Goal: Information Seeking & Learning: Learn about a topic

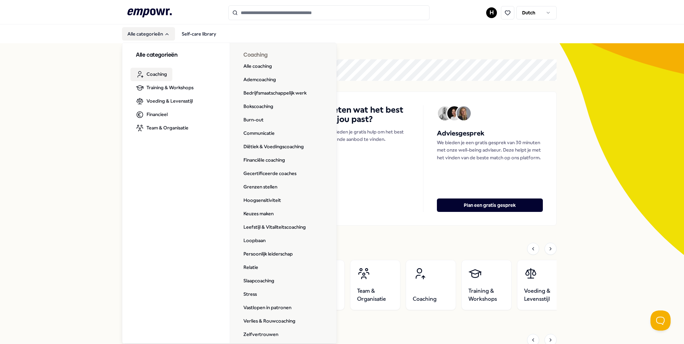
click at [150, 74] on span "Coaching" at bounding box center [157, 73] width 20 height 7
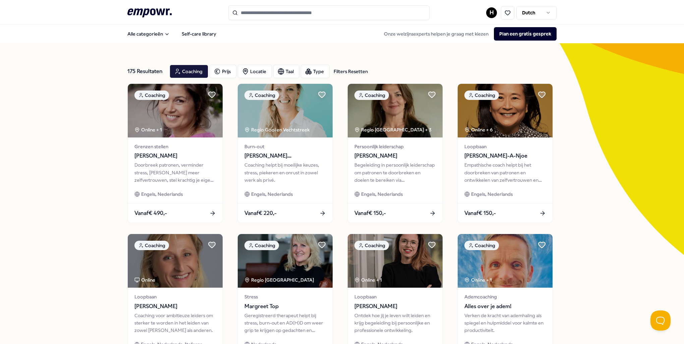
click at [276, 122] on img at bounding box center [285, 111] width 95 height 54
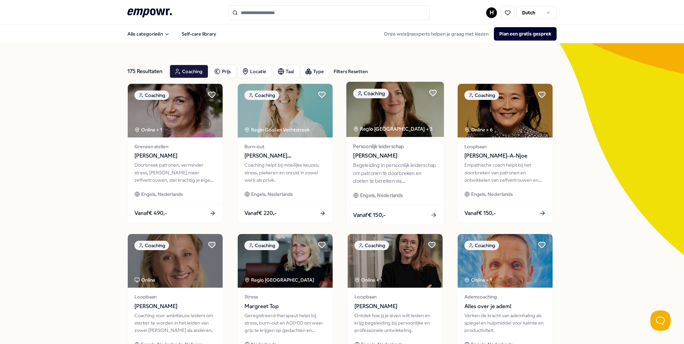
click at [399, 137] on div "Persoonlijk leiderschap [PERSON_NAME] Begeleiding in persoonlijk leiderschap om…" at bounding box center [395, 171] width 98 height 68
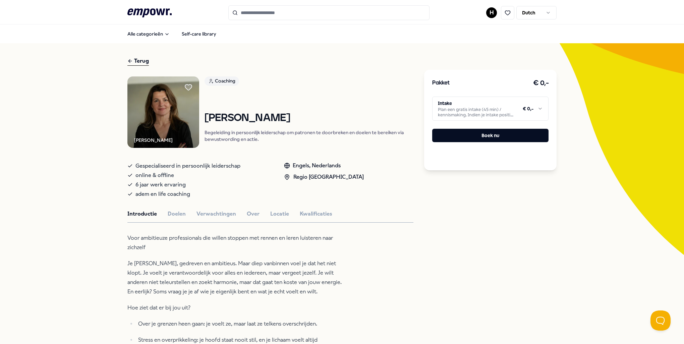
click at [471, 109] on html ".empowr-logo_svg__cls-1{fill:#03032f} H Dutch Alle categorieën Self-care librar…" at bounding box center [342, 172] width 684 height 344
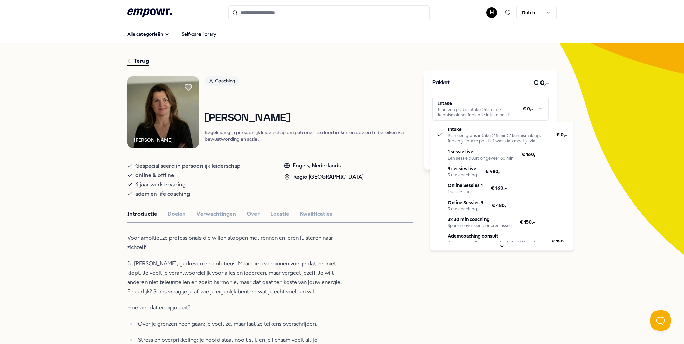
click at [471, 109] on html ".empowr-logo_svg__cls-1{fill:#03032f} H Dutch Alle categorieën Self-care librar…" at bounding box center [342, 172] width 684 height 344
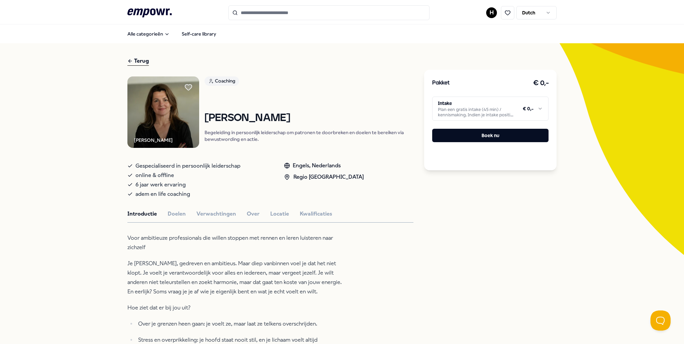
click at [538, 108] on html ".empowr-logo_svg__cls-1{fill:#03032f} H Dutch Alle categorieën Self-care librar…" at bounding box center [342, 172] width 684 height 344
click at [537, 113] on html ".empowr-logo_svg__cls-1{fill:#03032f} H Dutch Alle categorieën Self-care librar…" at bounding box center [342, 172] width 684 height 344
click at [534, 109] on html ".empowr-logo_svg__cls-1{fill:#03032f} H Dutch Alle categorieën Self-care librar…" at bounding box center [342, 172] width 684 height 344
click at [142, 8] on icon ".empowr-logo_svg__cls-1{fill:#03032f}" at bounding box center [149, 13] width 44 height 12
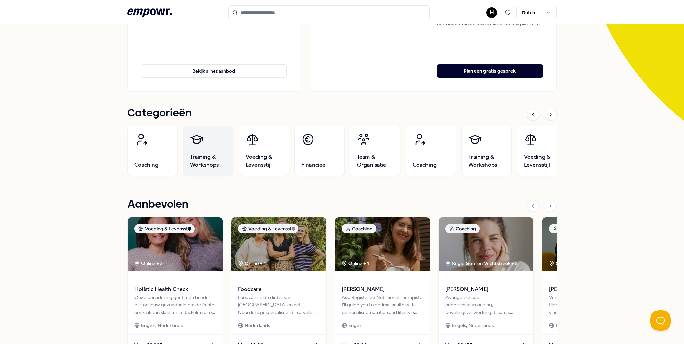
scroll to position [268, 0]
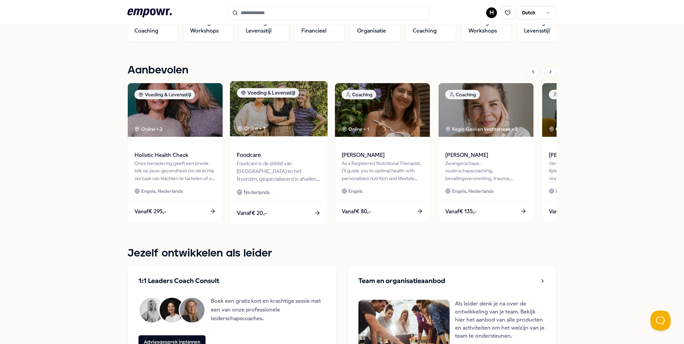
click at [258, 159] on span "Foodcare" at bounding box center [279, 155] width 84 height 9
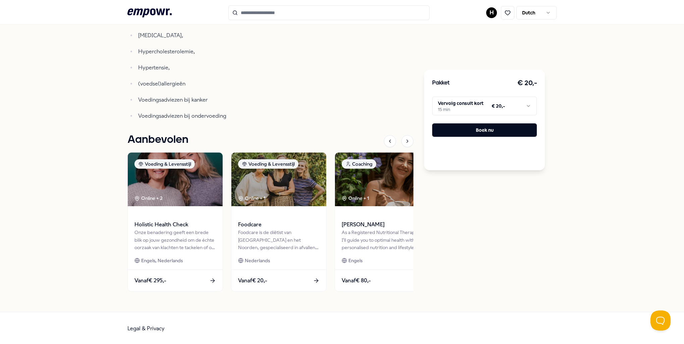
scroll to position [320, 0]
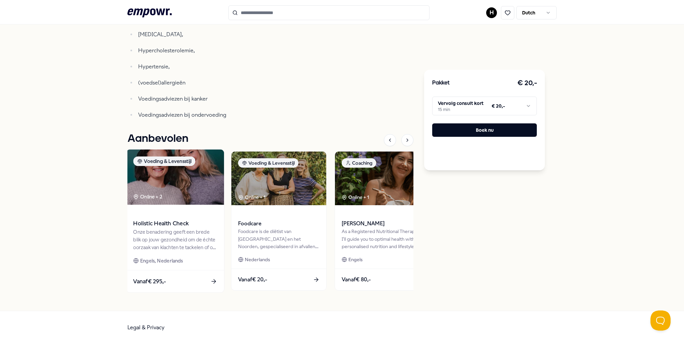
click at [184, 226] on span "Holistic Health Check" at bounding box center [175, 223] width 84 height 9
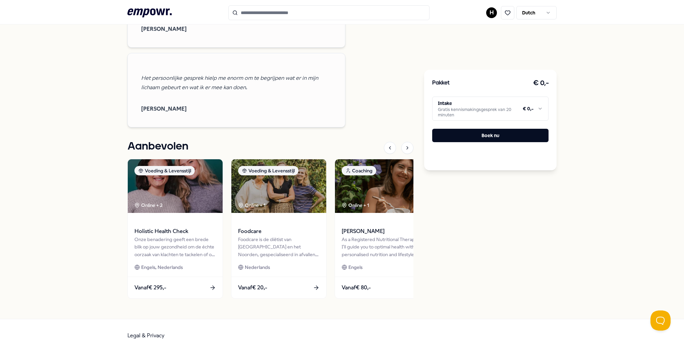
scroll to position [465, 0]
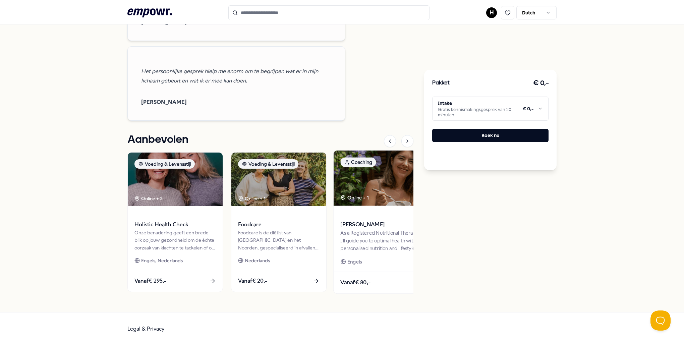
click at [360, 237] on div "As a Registered Nutritional Therapist, I'll guide you to optimal health with pe…" at bounding box center [382, 240] width 84 height 23
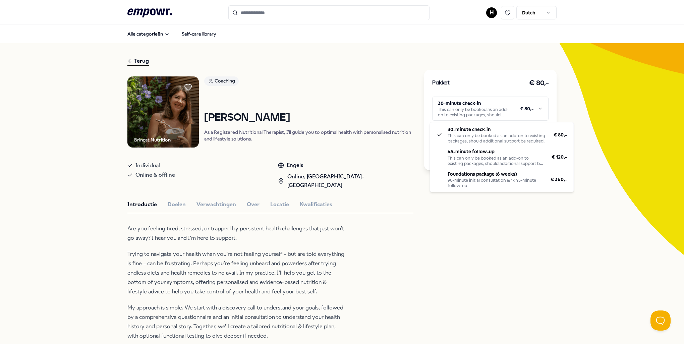
click at [478, 106] on html ".empowr-logo_svg__cls-1{fill:#03032f} H Dutch Alle categorieën Self-care librar…" at bounding box center [342, 172] width 684 height 344
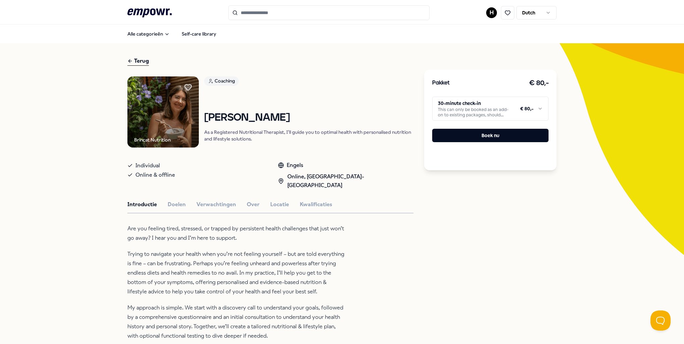
click at [478, 107] on html ".empowr-logo_svg__cls-1{fill:#03032f} H Dutch Alle categorieën Self-care librar…" at bounding box center [342, 172] width 684 height 344
click at [264, 17] on input "Search for products, categories or subcategories" at bounding box center [328, 12] width 201 height 15
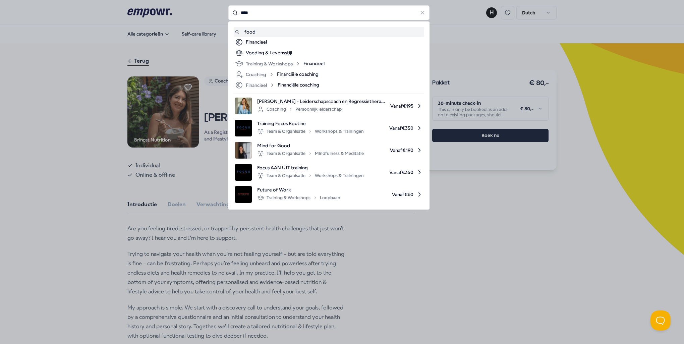
type input "****"
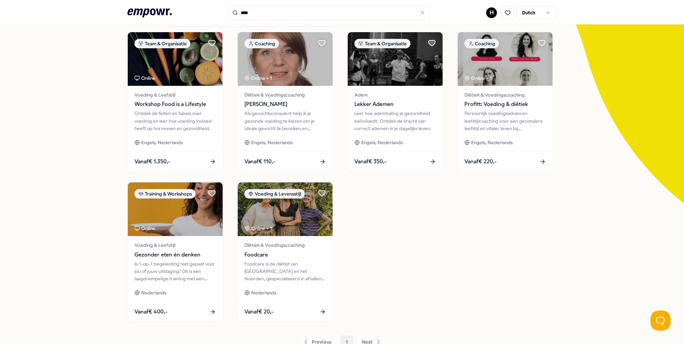
scroll to position [67, 0]
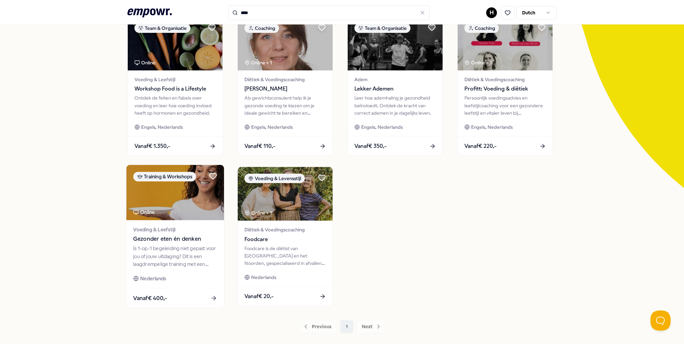
click at [173, 255] on div "Is 1-op-1 begeleiding niet gepast voor jou of jouw uitdaging? Dit is een laagdr…" at bounding box center [175, 256] width 84 height 23
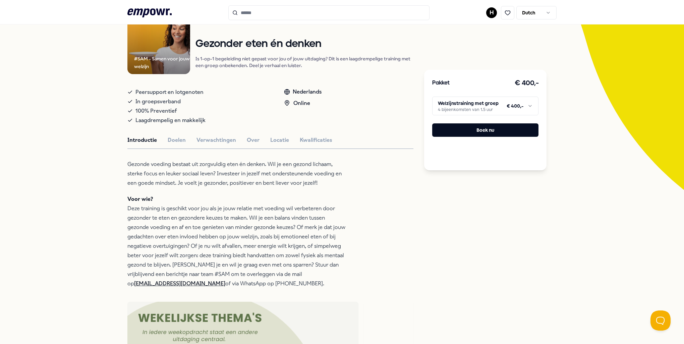
scroll to position [76, 0]
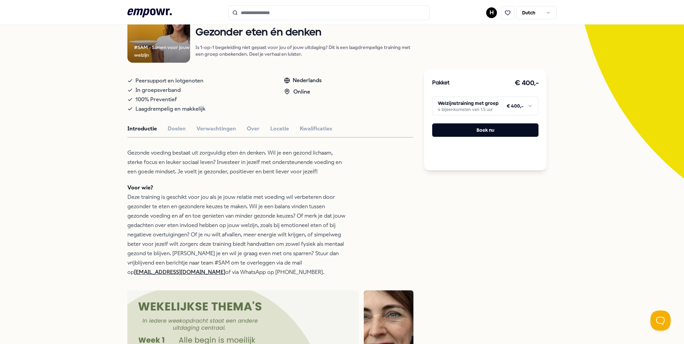
type input "****"
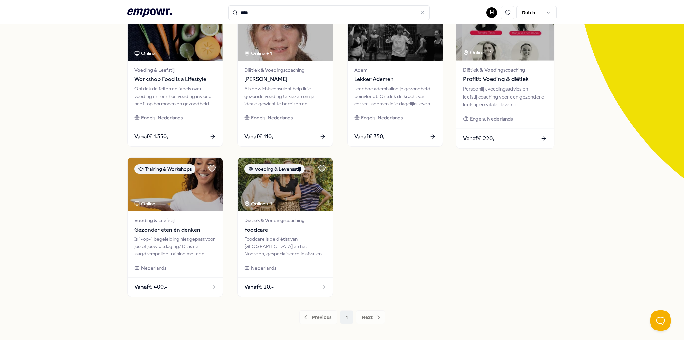
click at [516, 85] on div "Persoonlijk voedingsadvies en leefstijlcoaching voor een gezondere leefstijl en…" at bounding box center [505, 96] width 84 height 23
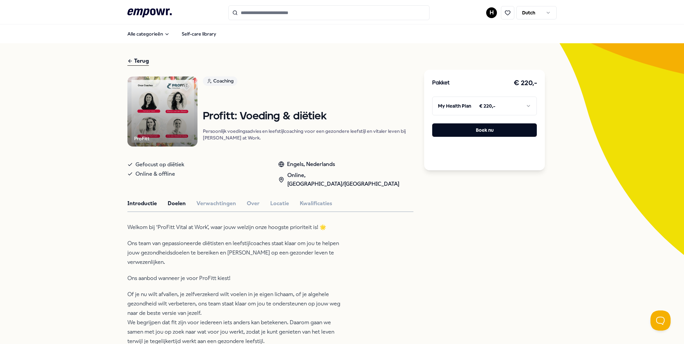
click at [174, 199] on button "Doelen" at bounding box center [177, 203] width 18 height 9
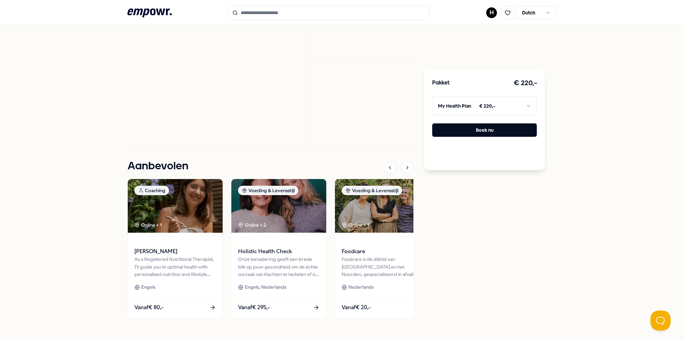
scroll to position [67, 0]
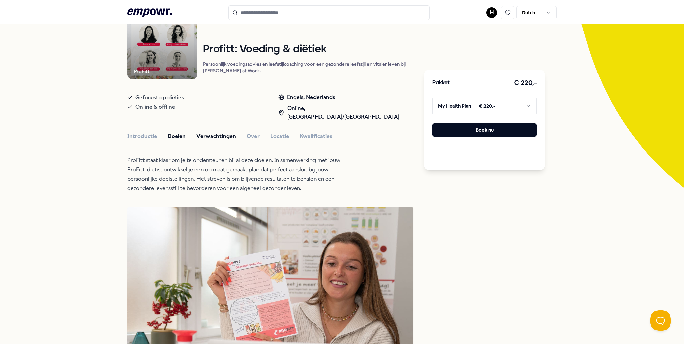
click at [211, 132] on button "Verwachtingen" at bounding box center [217, 136] width 40 height 9
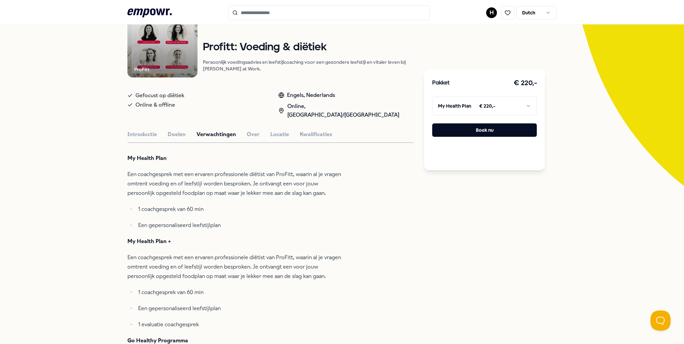
scroll to position [0, 0]
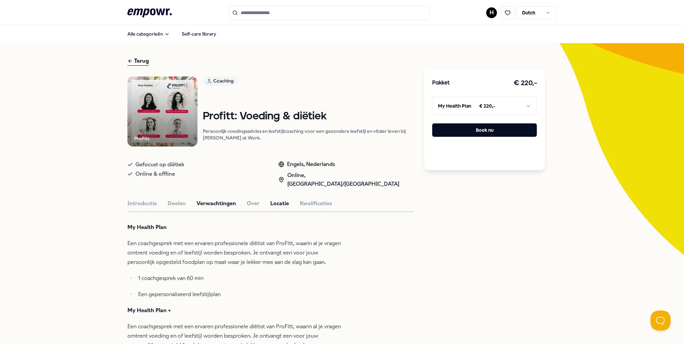
click at [271, 199] on button "Locatie" at bounding box center [279, 203] width 19 height 9
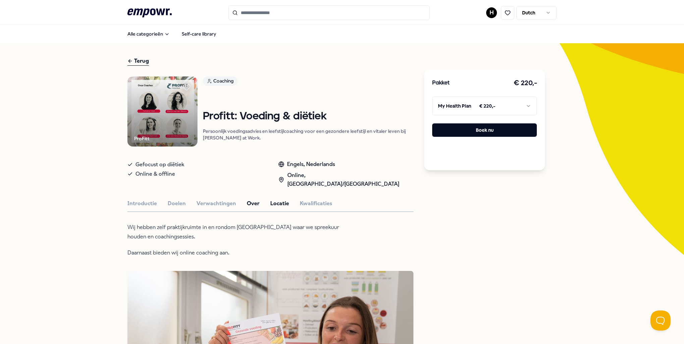
click at [247, 199] on button "Over" at bounding box center [253, 203] width 13 height 9
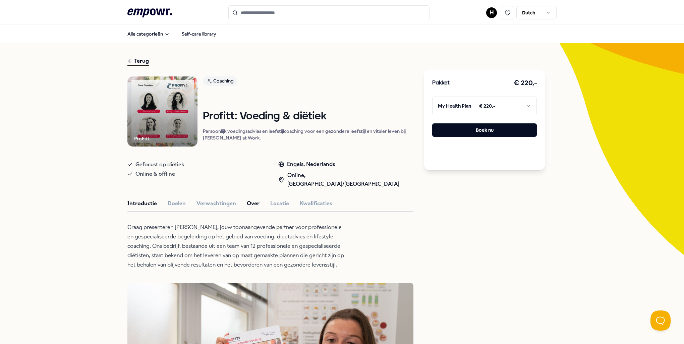
click at [131, 199] on button "Introductie" at bounding box center [142, 203] width 30 height 9
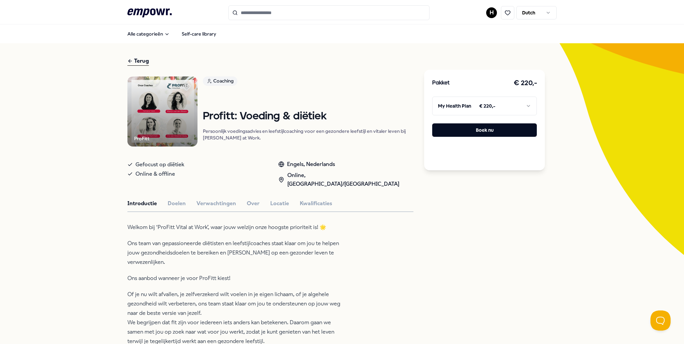
click at [483, 107] on html ".empowr-logo_svg__cls-1{fill:#03032f} H Dutch Alle categorieën Self-care librar…" at bounding box center [342, 172] width 684 height 344
click at [481, 108] on html ".empowr-logo_svg__cls-1{fill:#03032f} H Dutch Alle categorieën Self-care librar…" at bounding box center [342, 172] width 684 height 344
click at [174, 199] on button "Doelen" at bounding box center [177, 203] width 18 height 9
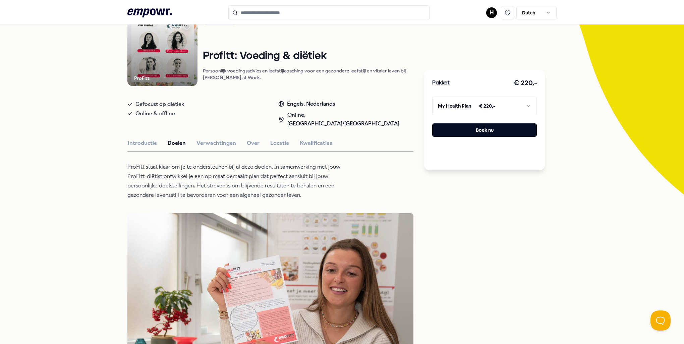
scroll to position [67, 0]
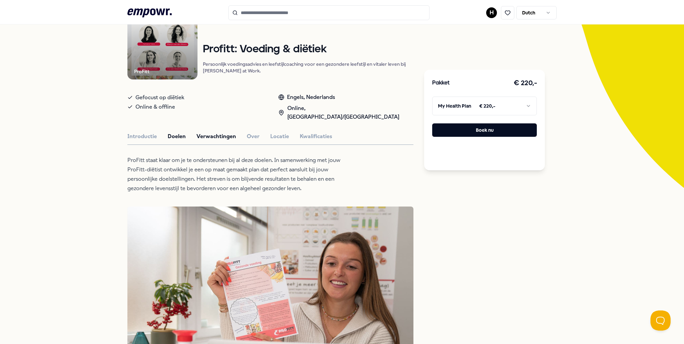
click at [209, 132] on button "Verwachtingen" at bounding box center [217, 136] width 40 height 9
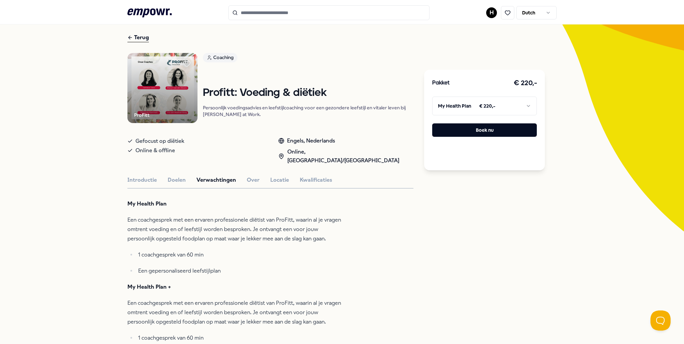
scroll to position [0, 0]
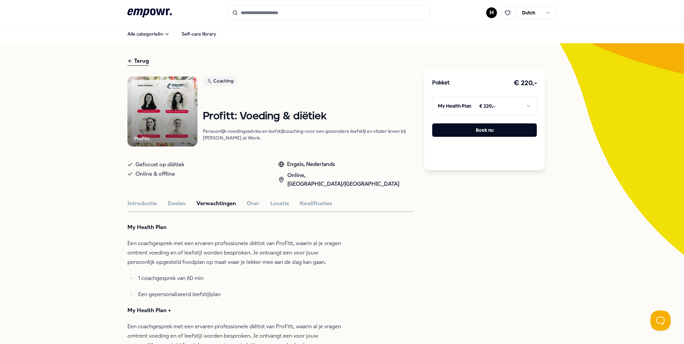
click at [148, 15] on icon ".empowr-logo_svg__cls-1{fill:#03032f}" at bounding box center [149, 13] width 44 height 12
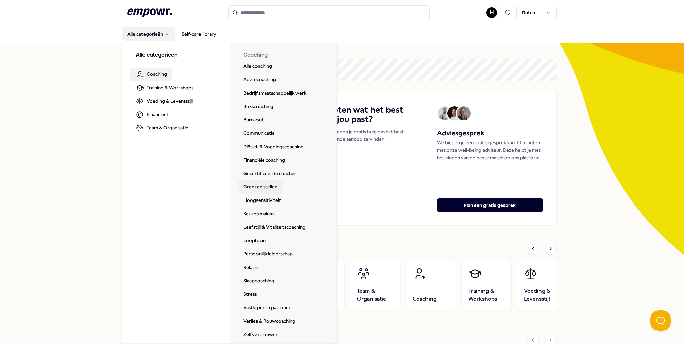
scroll to position [5, 0]
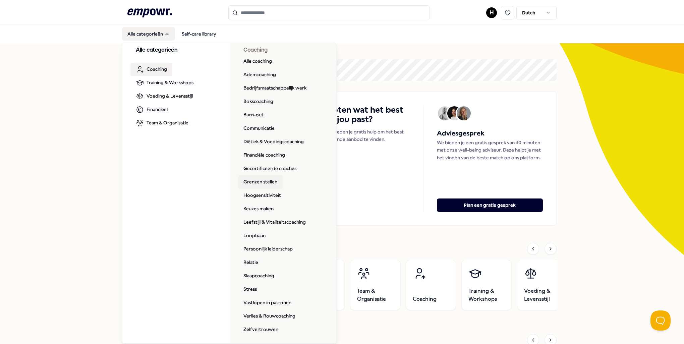
click at [261, 179] on link "Grenzen stellen" at bounding box center [260, 181] width 45 height 13
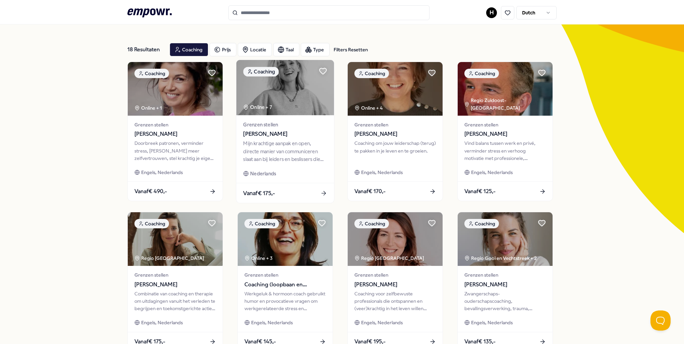
scroll to position [34, 0]
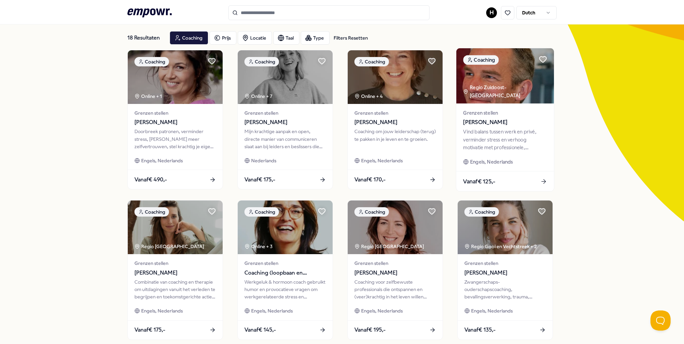
click at [491, 128] on div "Vind balans tussen werk en privé, verminder stress en verhoog motivatie met pro…" at bounding box center [505, 139] width 84 height 23
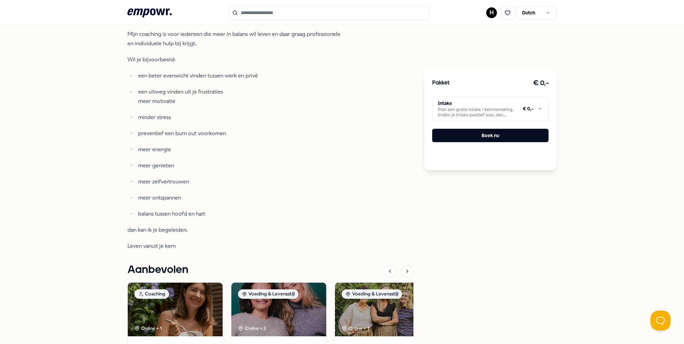
scroll to position [268, 0]
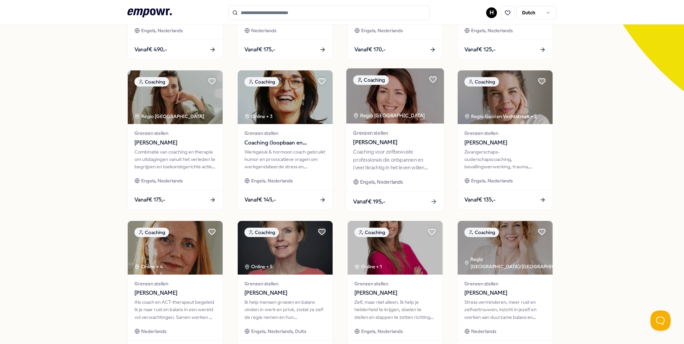
scroll to position [255, 0]
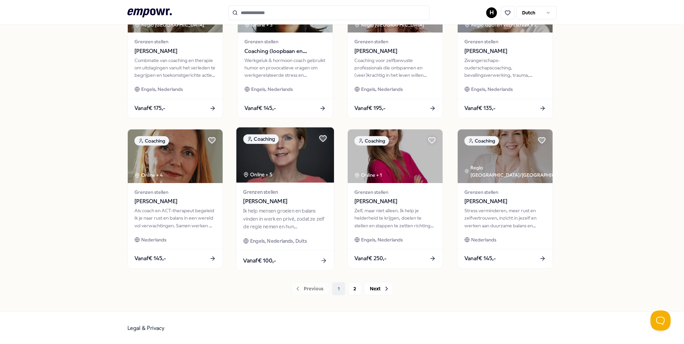
click at [280, 202] on span "[PERSON_NAME]" at bounding box center [285, 201] width 84 height 9
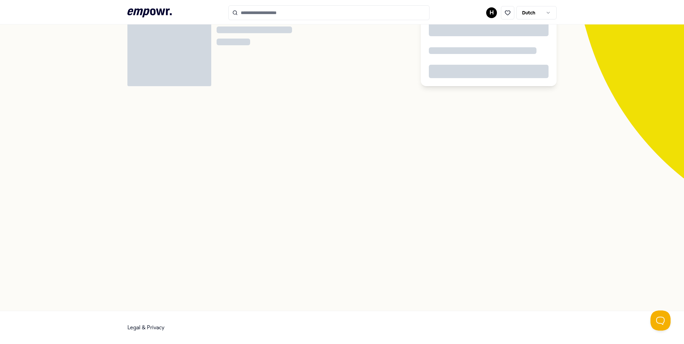
scroll to position [43, 0]
